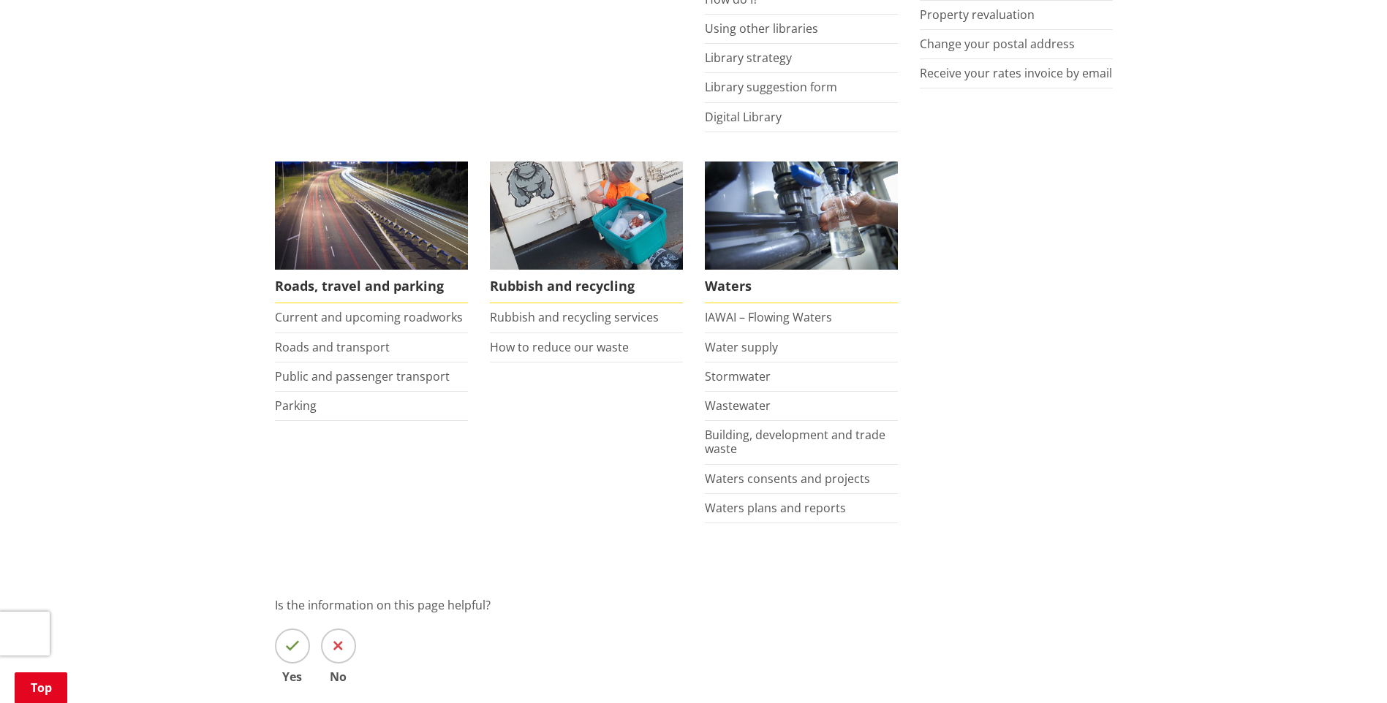
scroll to position [969, 0]
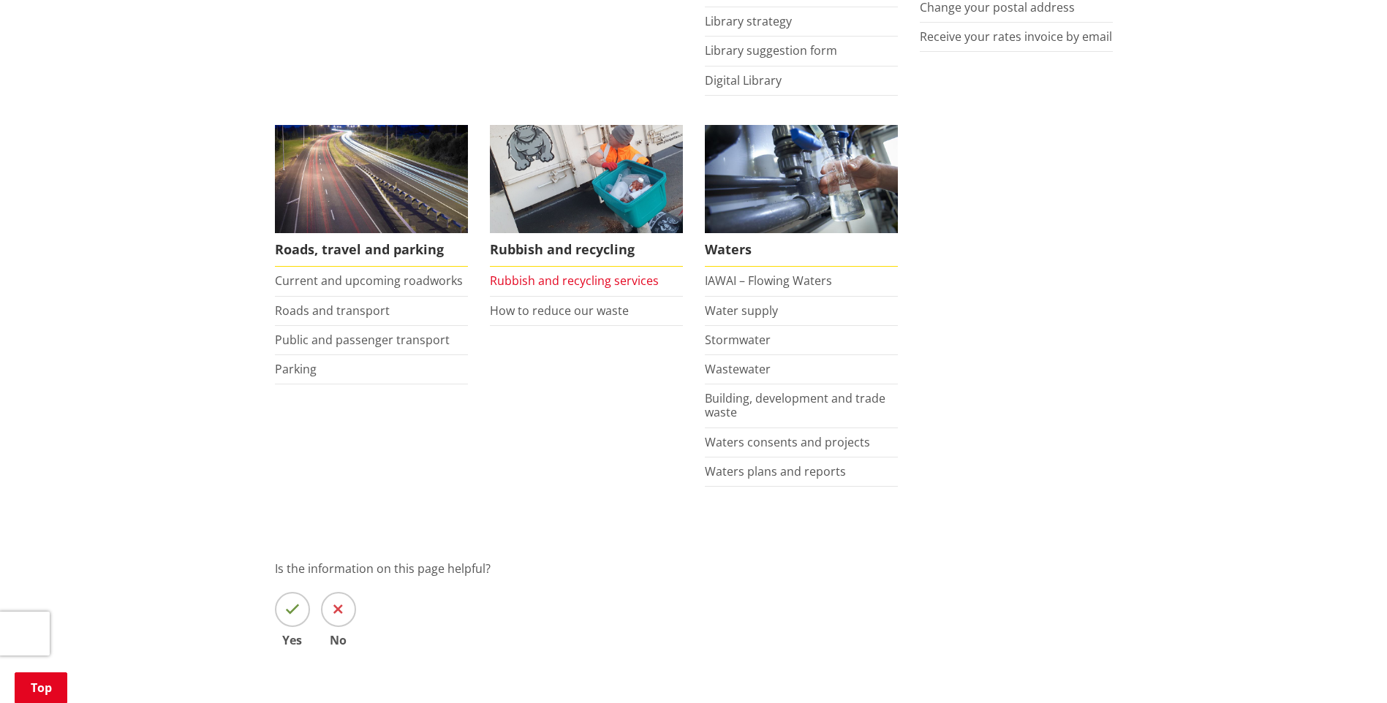
click at [590, 283] on link "Rubbish and recycling services" at bounding box center [574, 281] width 169 height 16
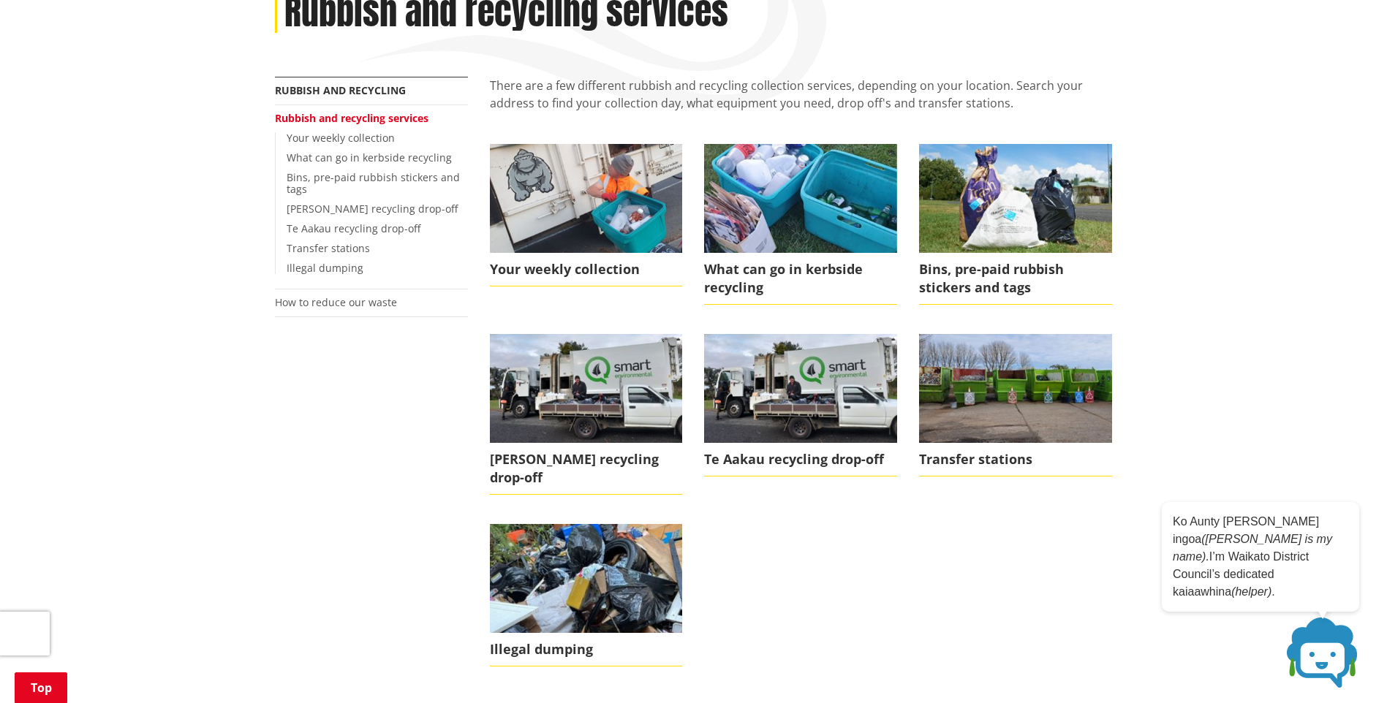
scroll to position [219, 0]
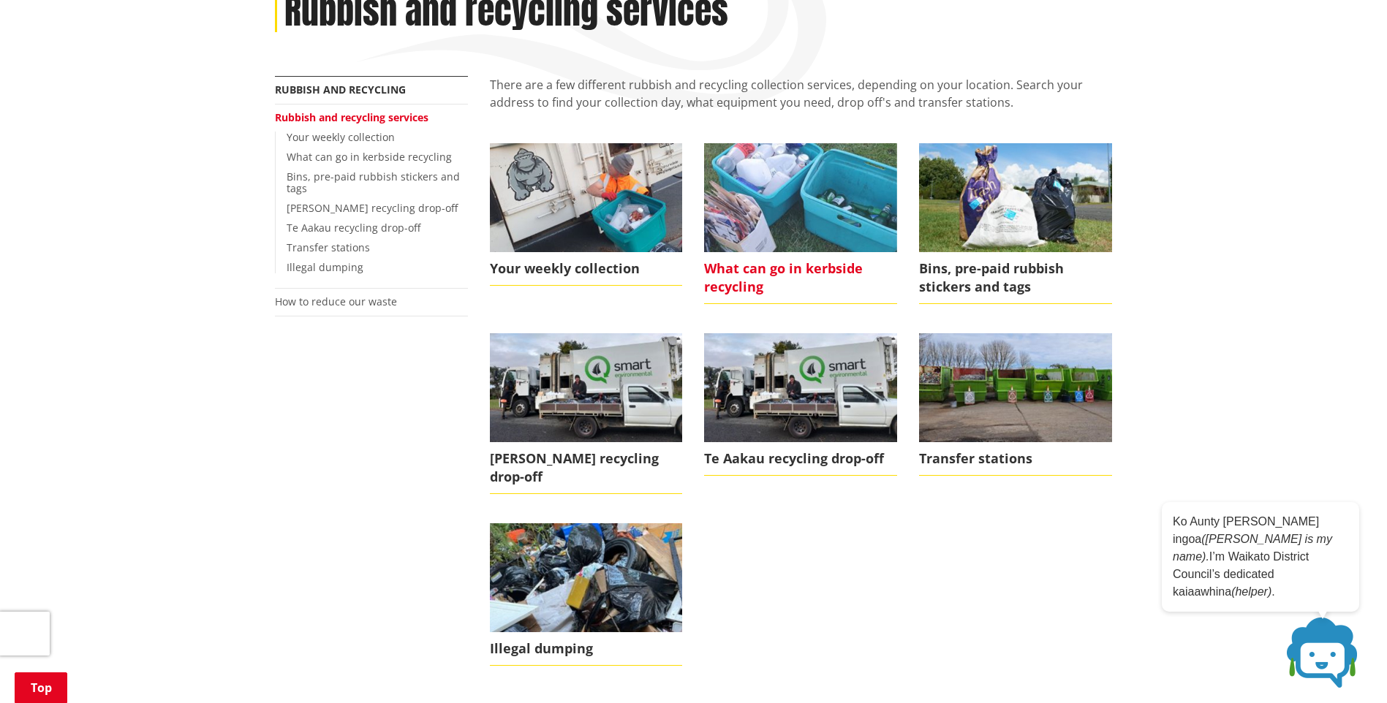
click at [806, 267] on span "What can go in kerbside recycling" at bounding box center [800, 278] width 193 height 52
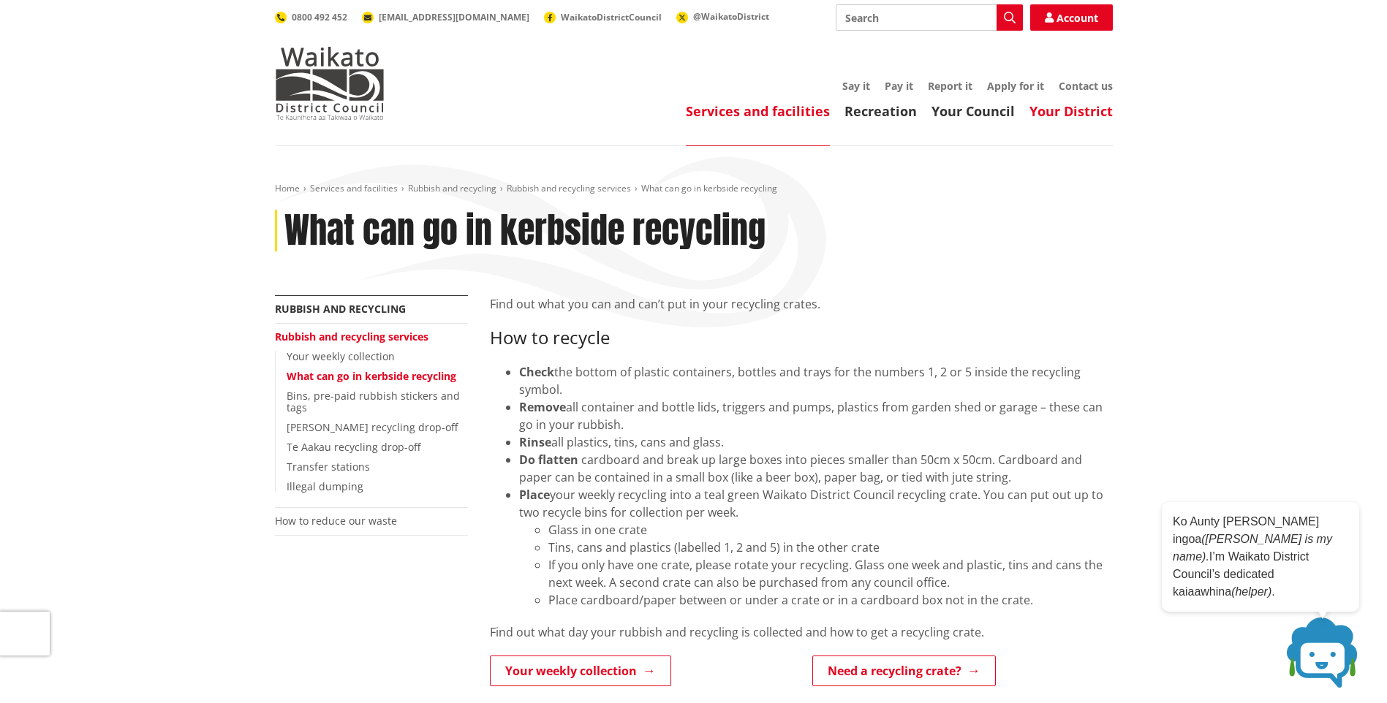
click at [1089, 111] on link "Your District" at bounding box center [1070, 111] width 83 height 18
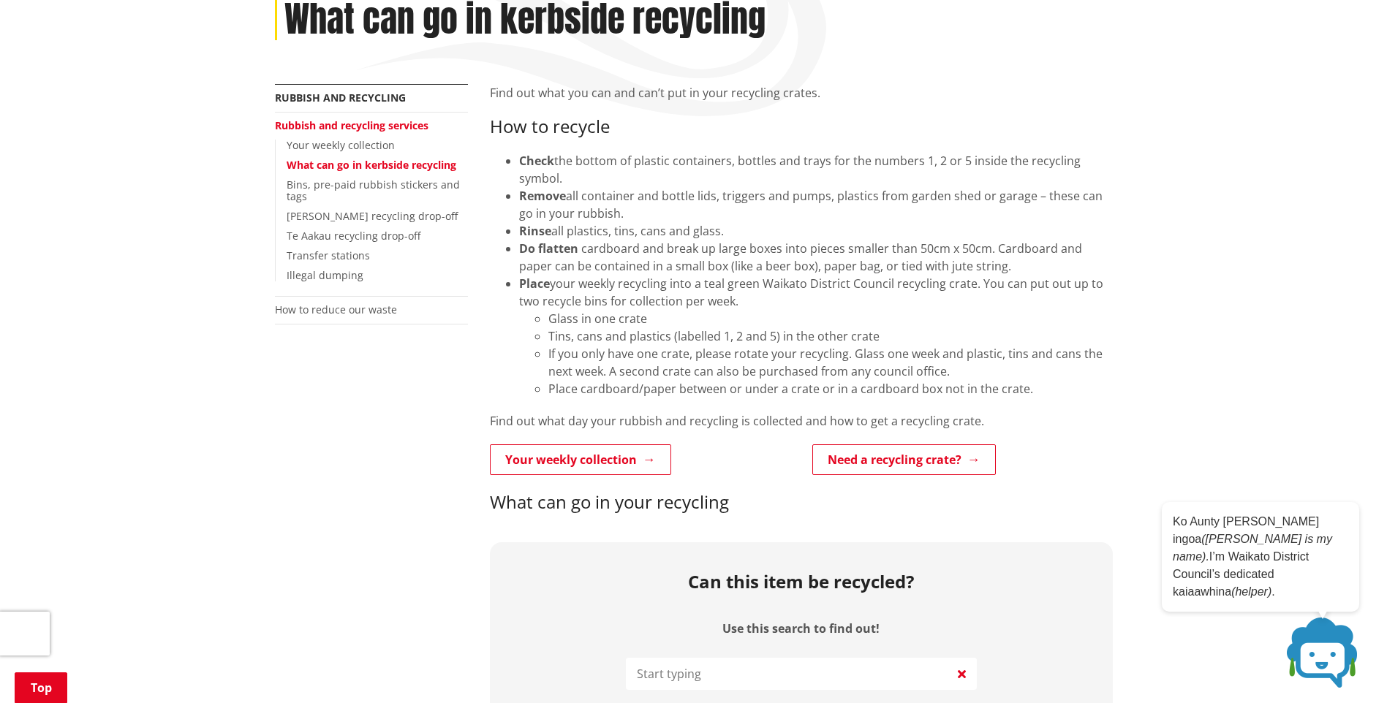
scroll to position [219, 0]
